Goal: Information Seeking & Learning: Learn about a topic

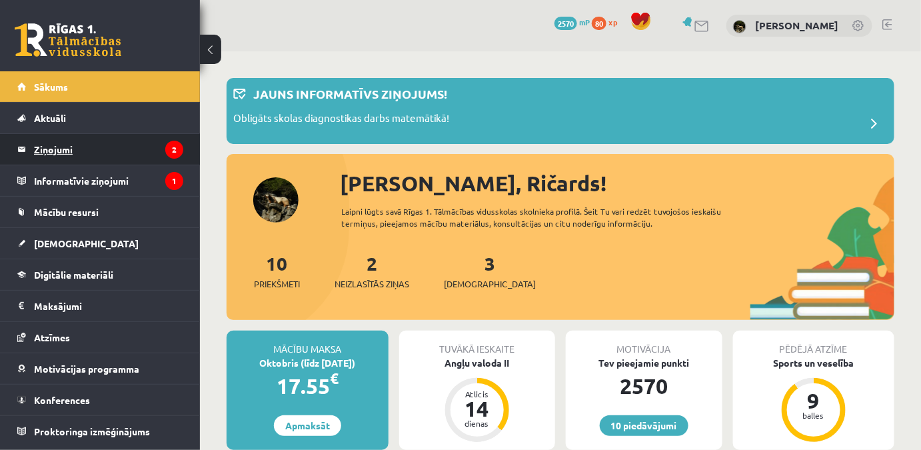
click at [91, 145] on legend "Ziņojumi 2" at bounding box center [108, 149] width 149 height 31
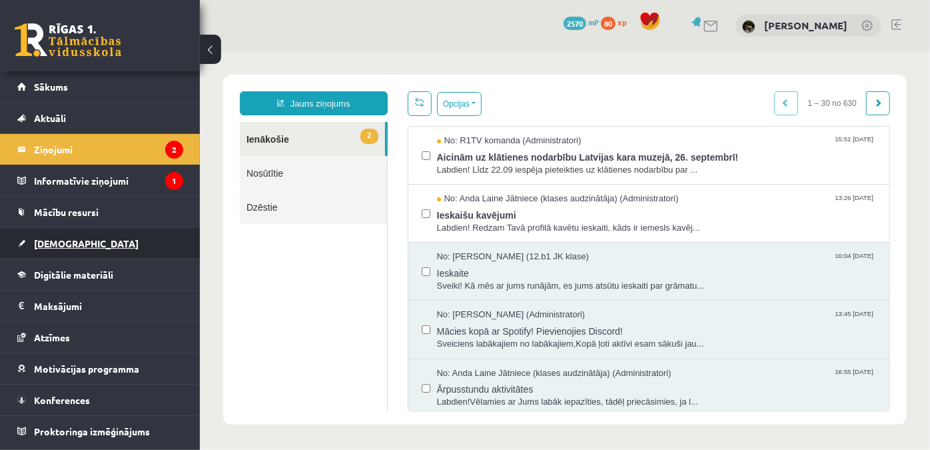
click at [92, 228] on link "[DEMOGRAPHIC_DATA]" at bounding box center [100, 243] width 166 height 31
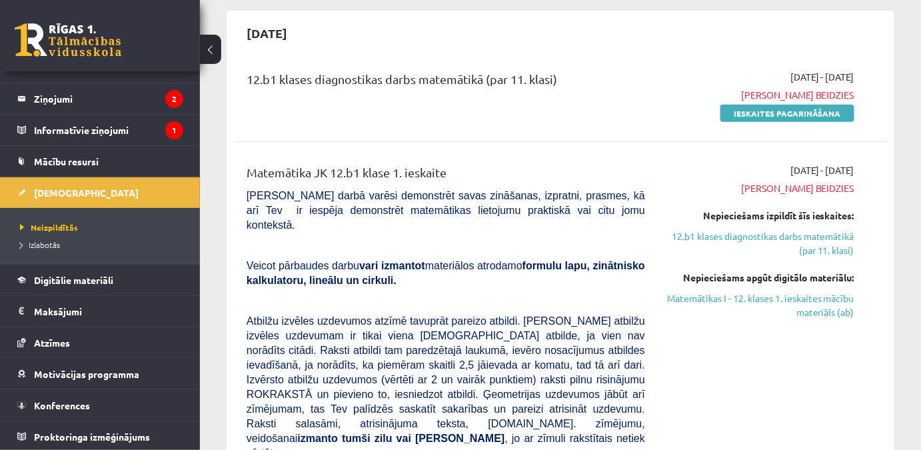
scroll to position [181, 0]
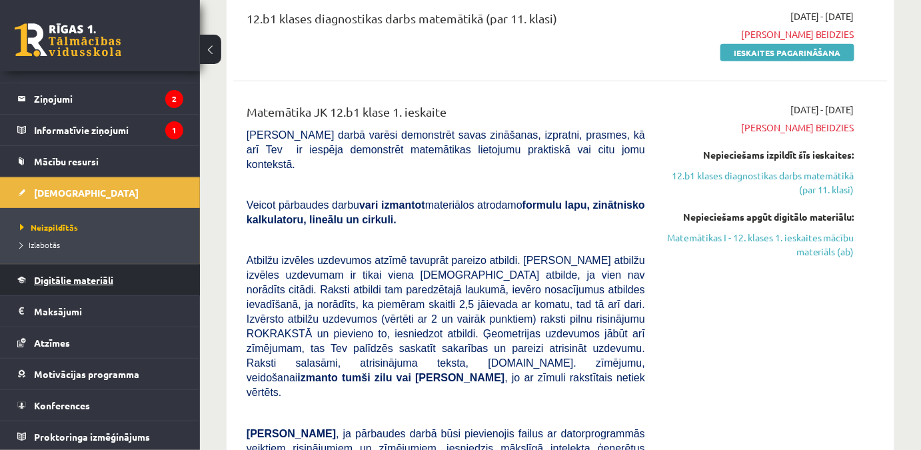
click at [81, 283] on span "Digitālie materiāli" at bounding box center [73, 280] width 79 height 12
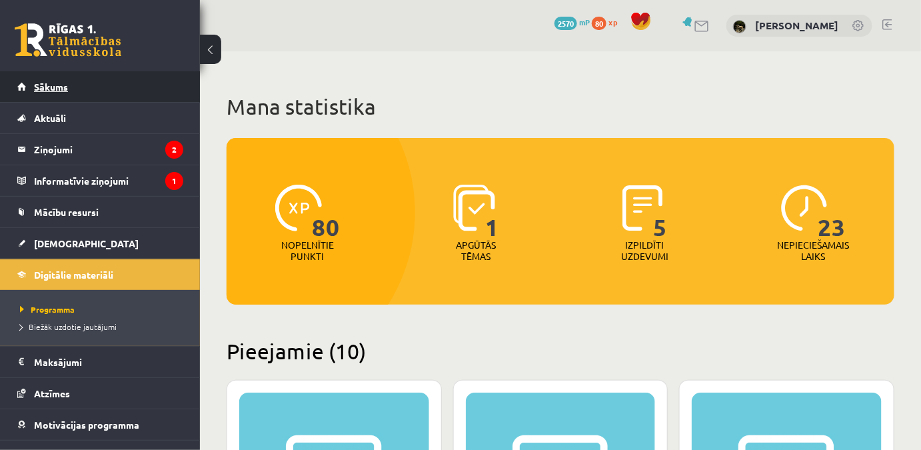
click at [107, 93] on link "Sākums" at bounding box center [100, 86] width 166 height 31
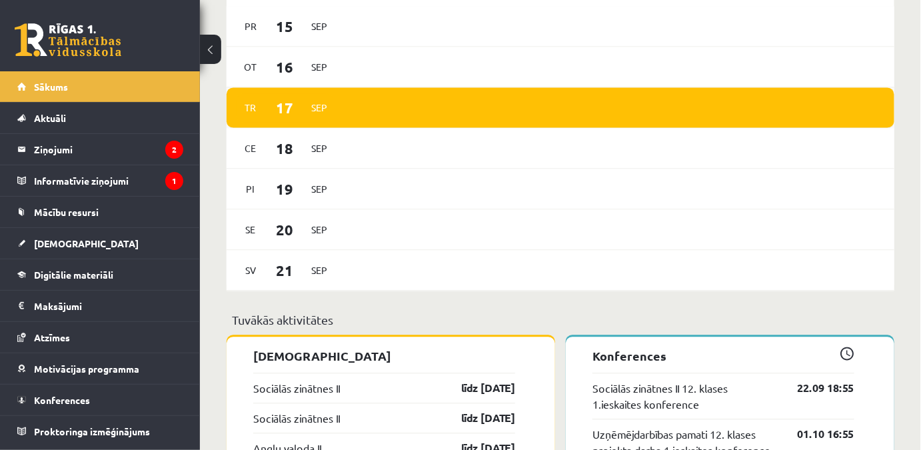
scroll to position [908, 0]
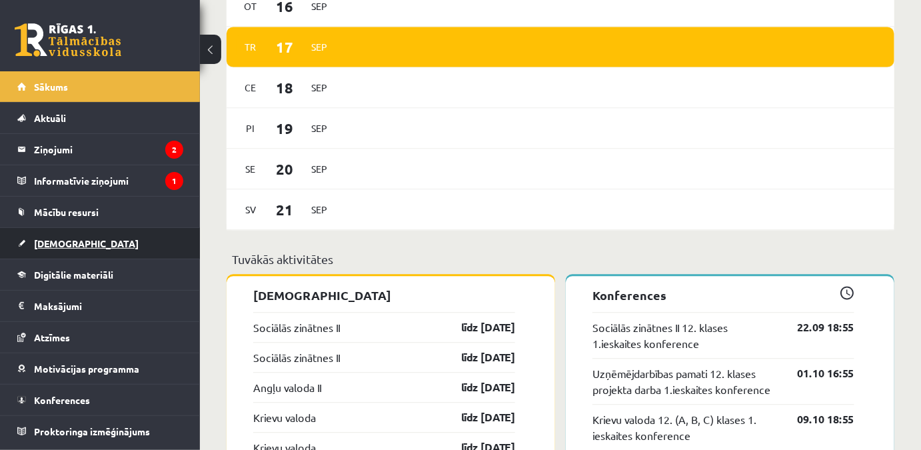
click at [110, 242] on link "[DEMOGRAPHIC_DATA]" at bounding box center [100, 243] width 166 height 31
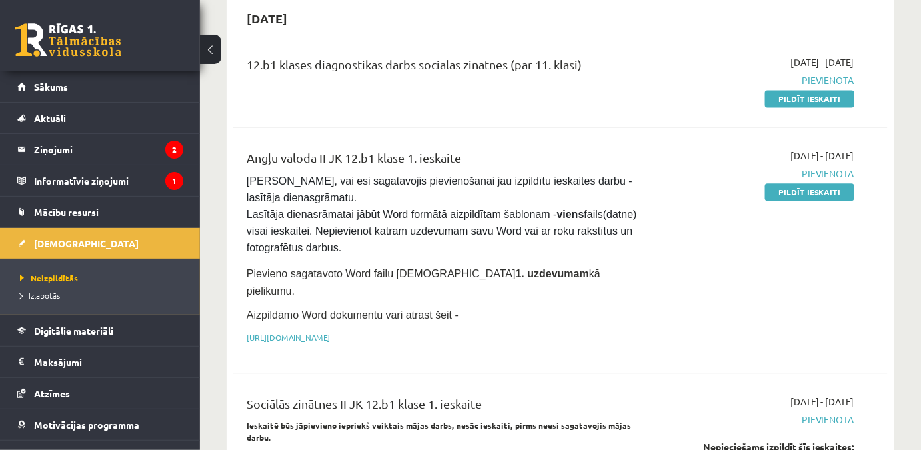
scroll to position [666, 0]
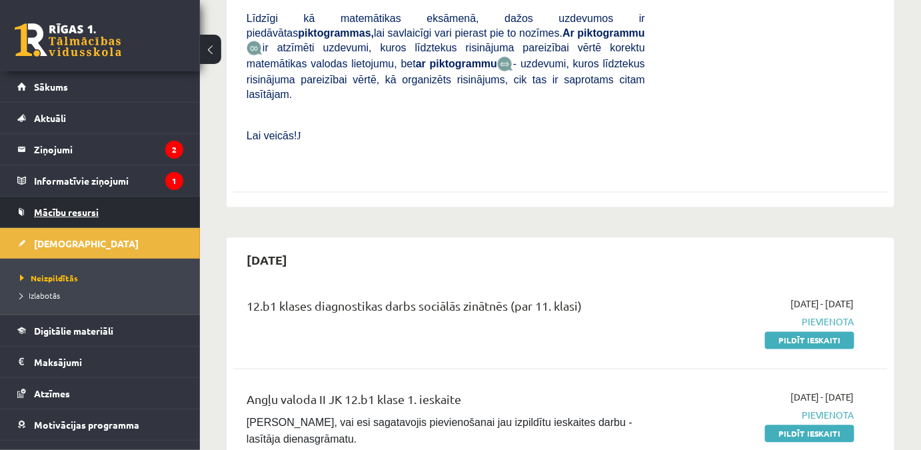
click at [87, 215] on span "Mācību resursi" at bounding box center [66, 212] width 65 height 12
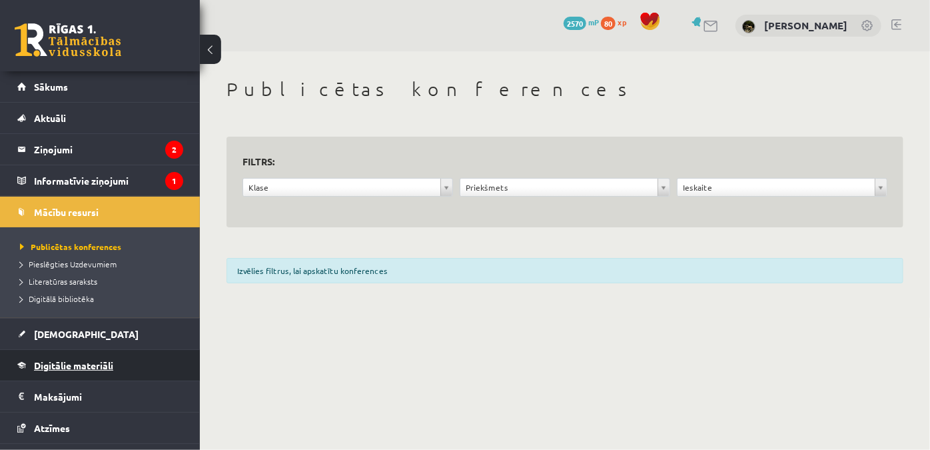
click at [80, 357] on link "Digitālie materiāli" at bounding box center [100, 365] width 166 height 31
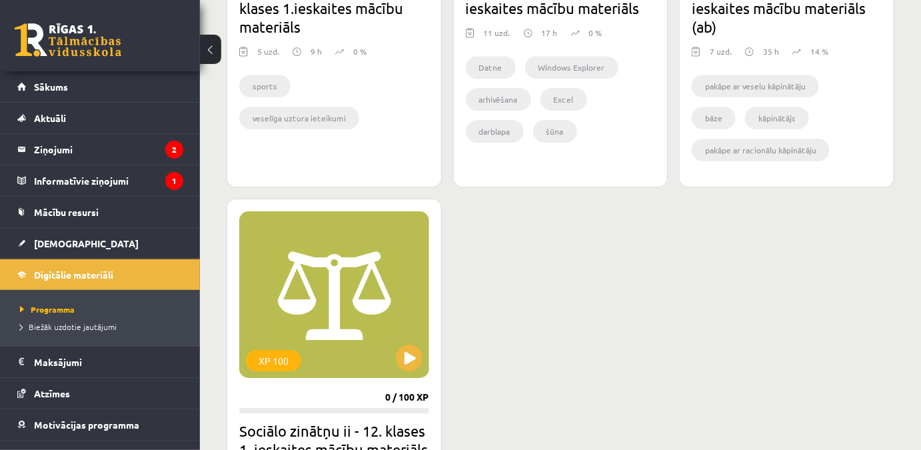
scroll to position [1454, 0]
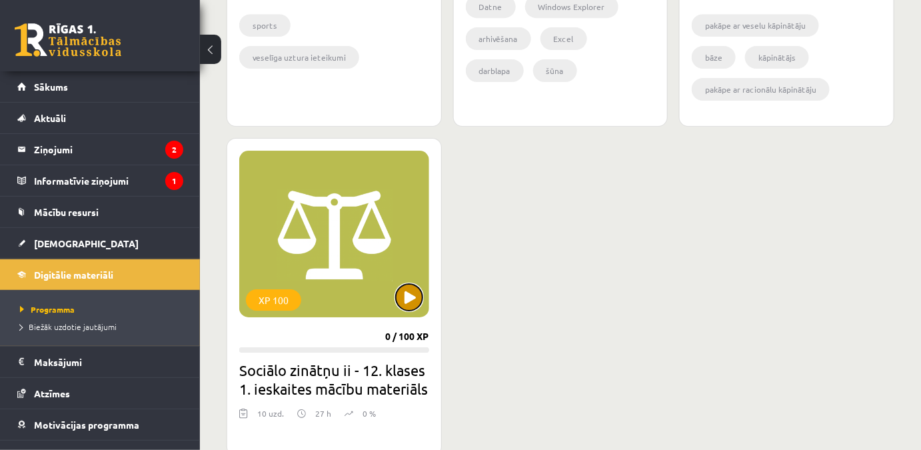
click at [414, 305] on button at bounding box center [409, 297] width 27 height 27
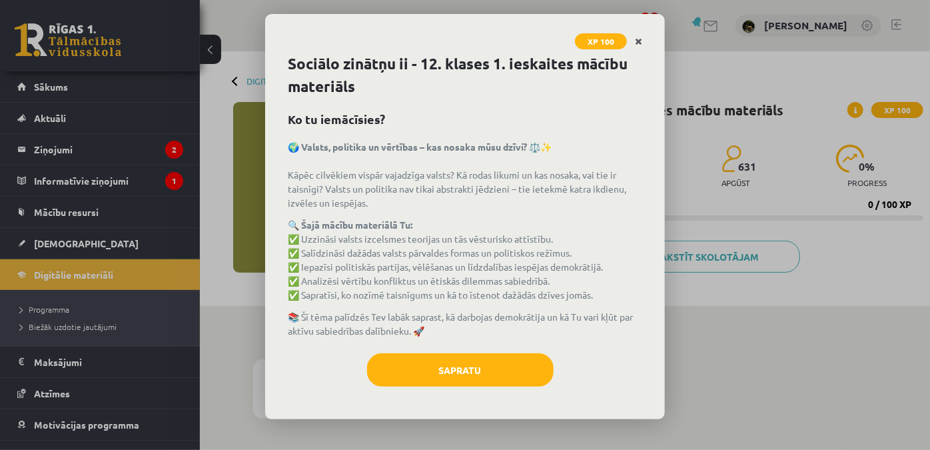
click at [643, 37] on link "Close" at bounding box center [638, 42] width 23 height 26
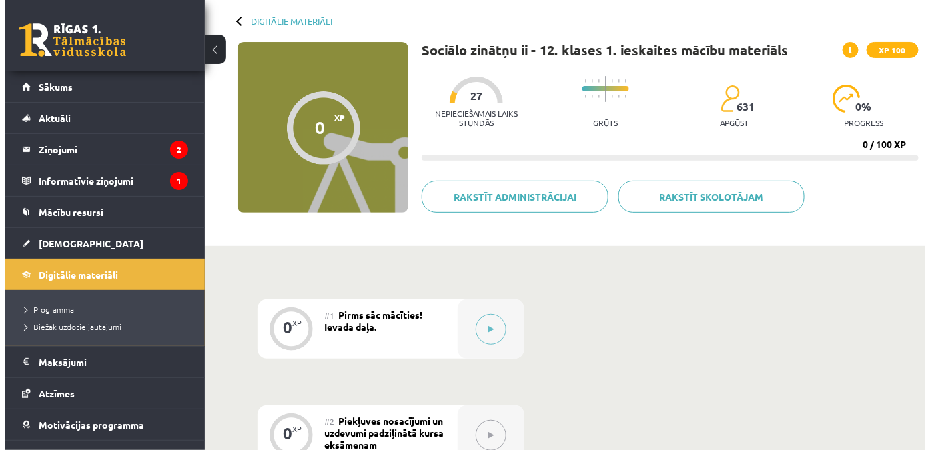
scroll to position [121, 0]
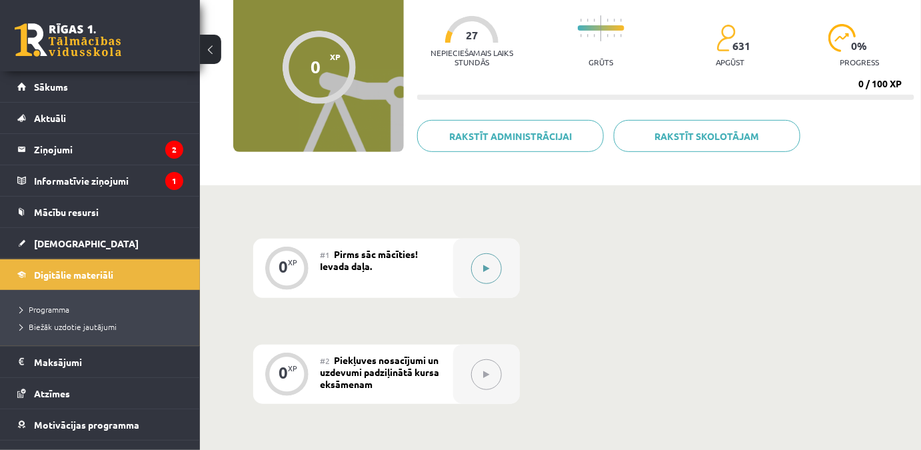
click at [485, 276] on button at bounding box center [486, 268] width 31 height 31
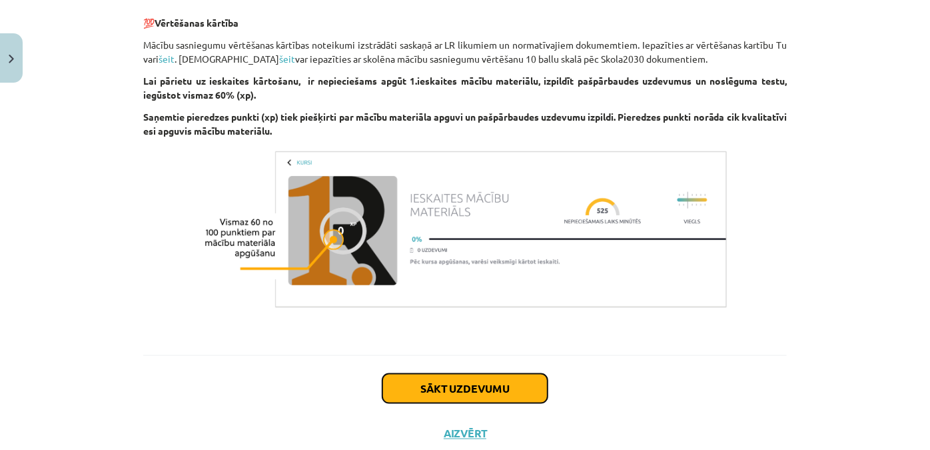
click at [486, 374] on button "Sākt uzdevumu" at bounding box center [465, 388] width 165 height 29
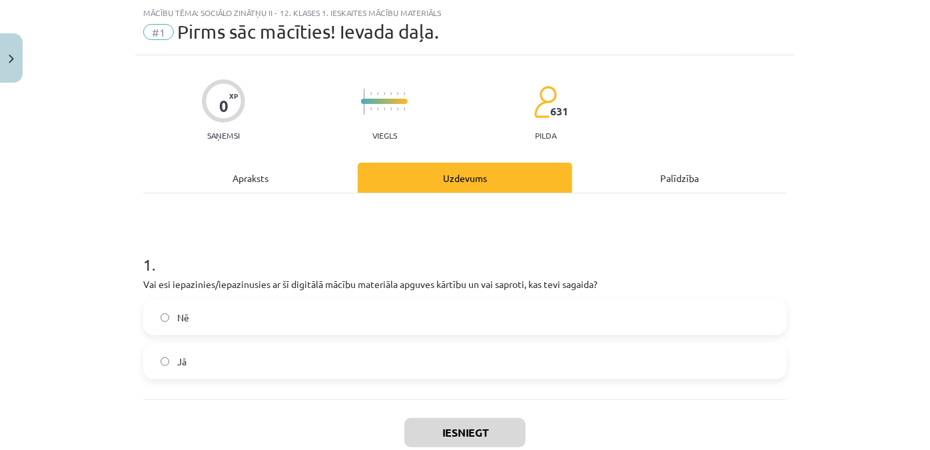
scroll to position [94, 0]
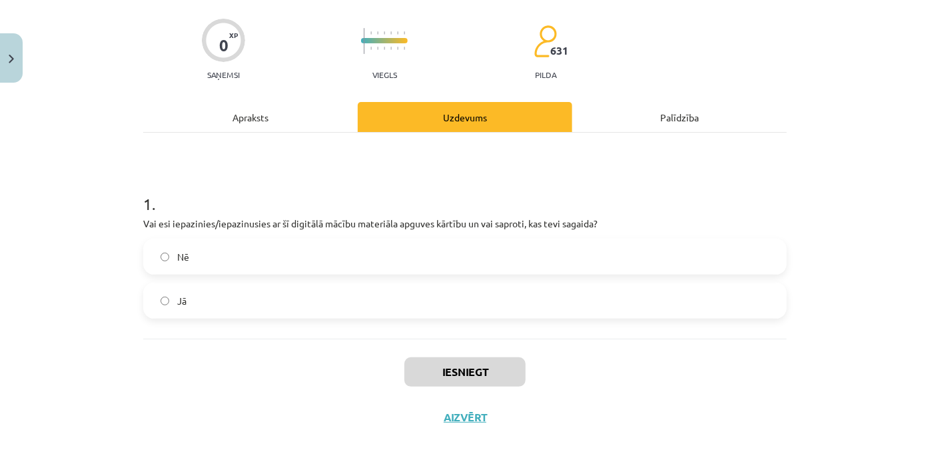
click at [302, 301] on label "Jā" at bounding box center [465, 300] width 641 height 33
click at [466, 359] on button "Iesniegt" at bounding box center [465, 371] width 121 height 29
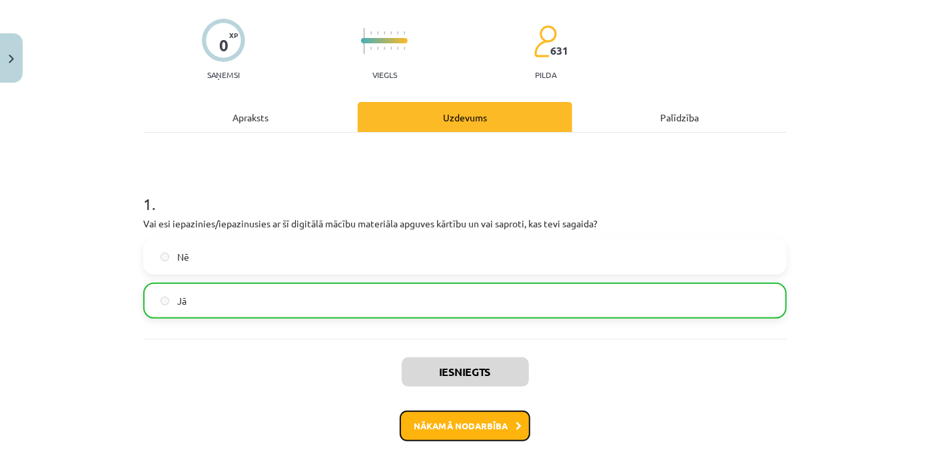
click at [481, 429] on button "Nākamā nodarbība" at bounding box center [465, 426] width 131 height 31
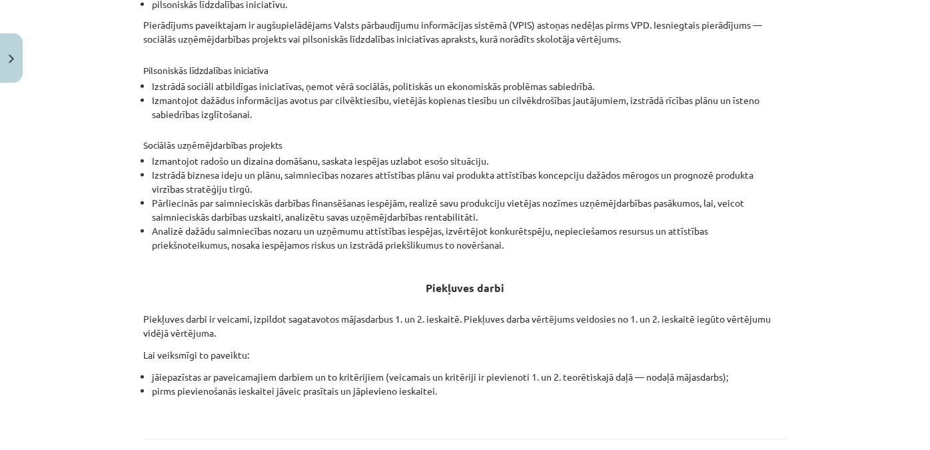
scroll to position [505, 0]
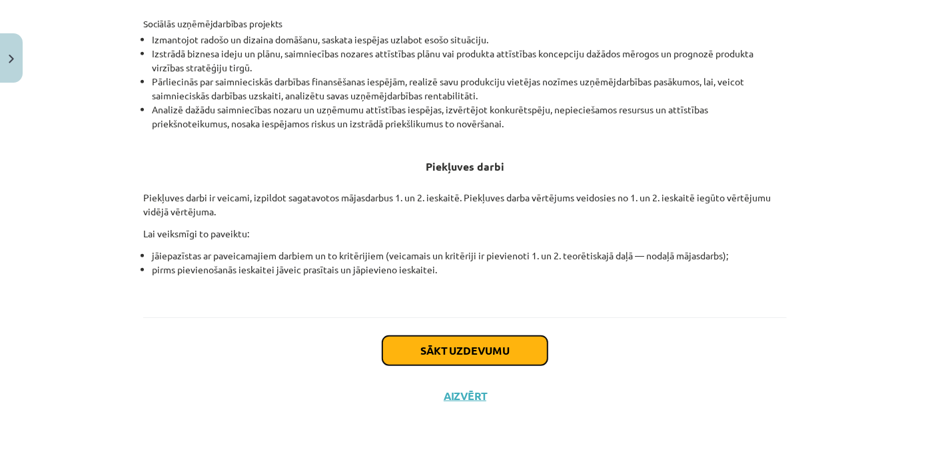
click at [473, 344] on button "Sākt uzdevumu" at bounding box center [465, 350] width 165 height 29
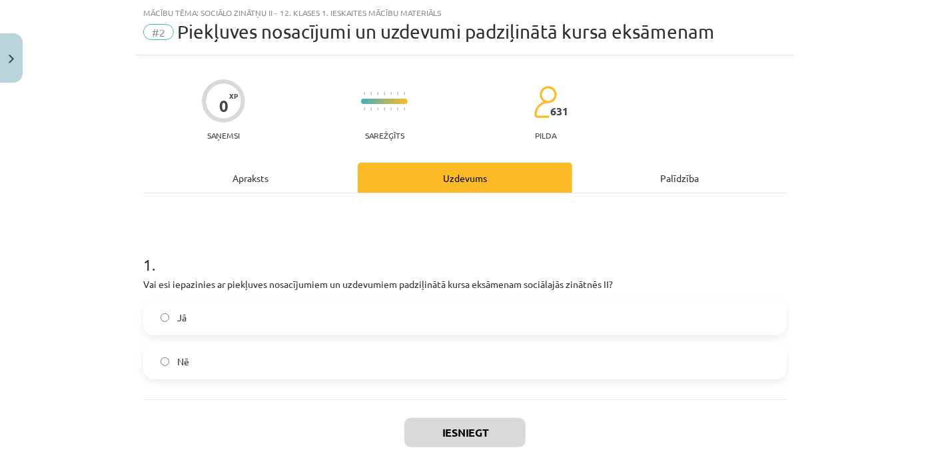
scroll to position [94, 0]
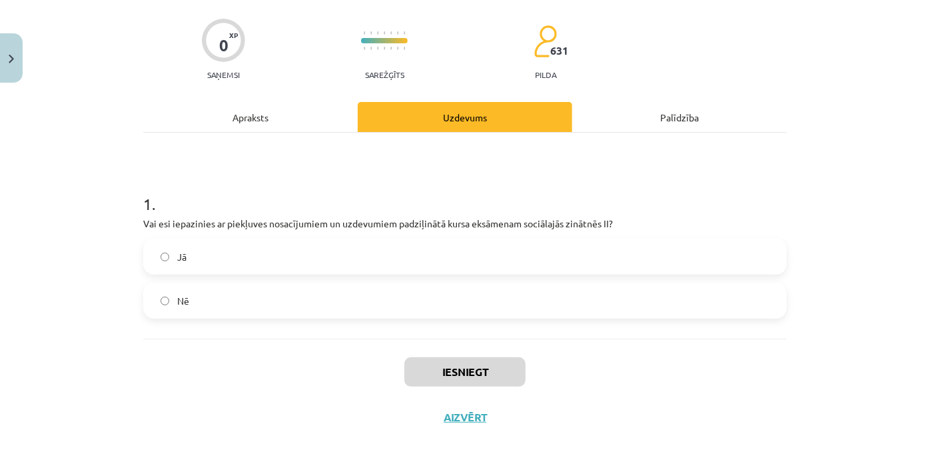
click at [291, 109] on div "Apraksts" at bounding box center [250, 117] width 215 height 30
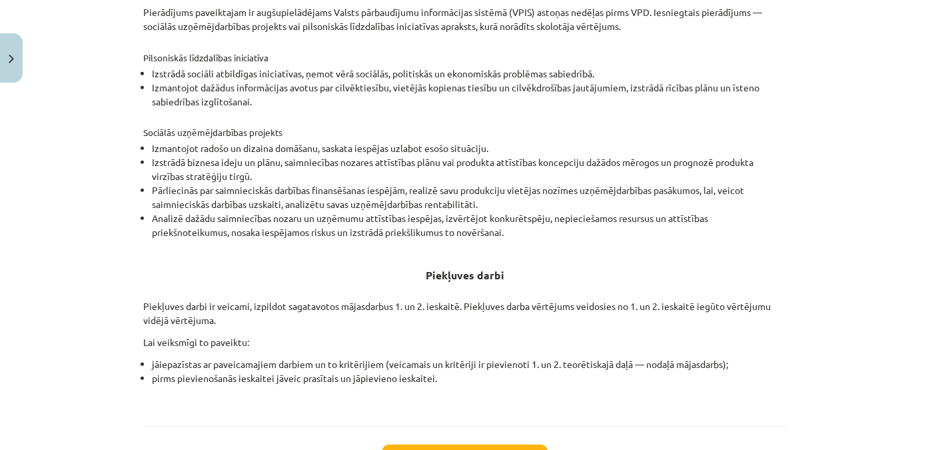
scroll to position [275, 0]
